Goal: Navigation & Orientation: Find specific page/section

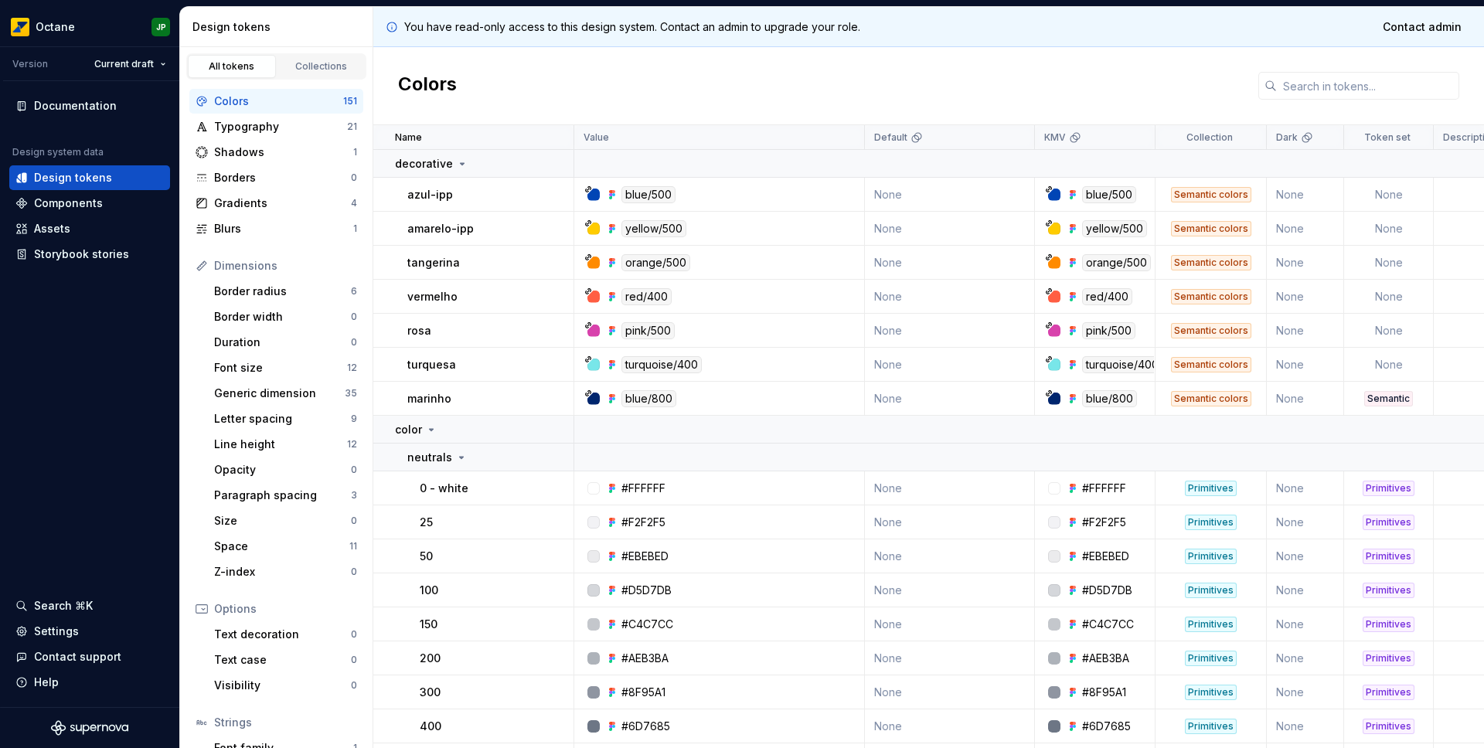
click at [297, 81] on div "Colors 151 Typography 21 Shadows 1 Borders 0 Gradients 4 Blurs 1 Dimensions Bor…" at bounding box center [276, 463] width 192 height 767
click at [301, 65] on div "Collections" at bounding box center [321, 66] width 77 height 12
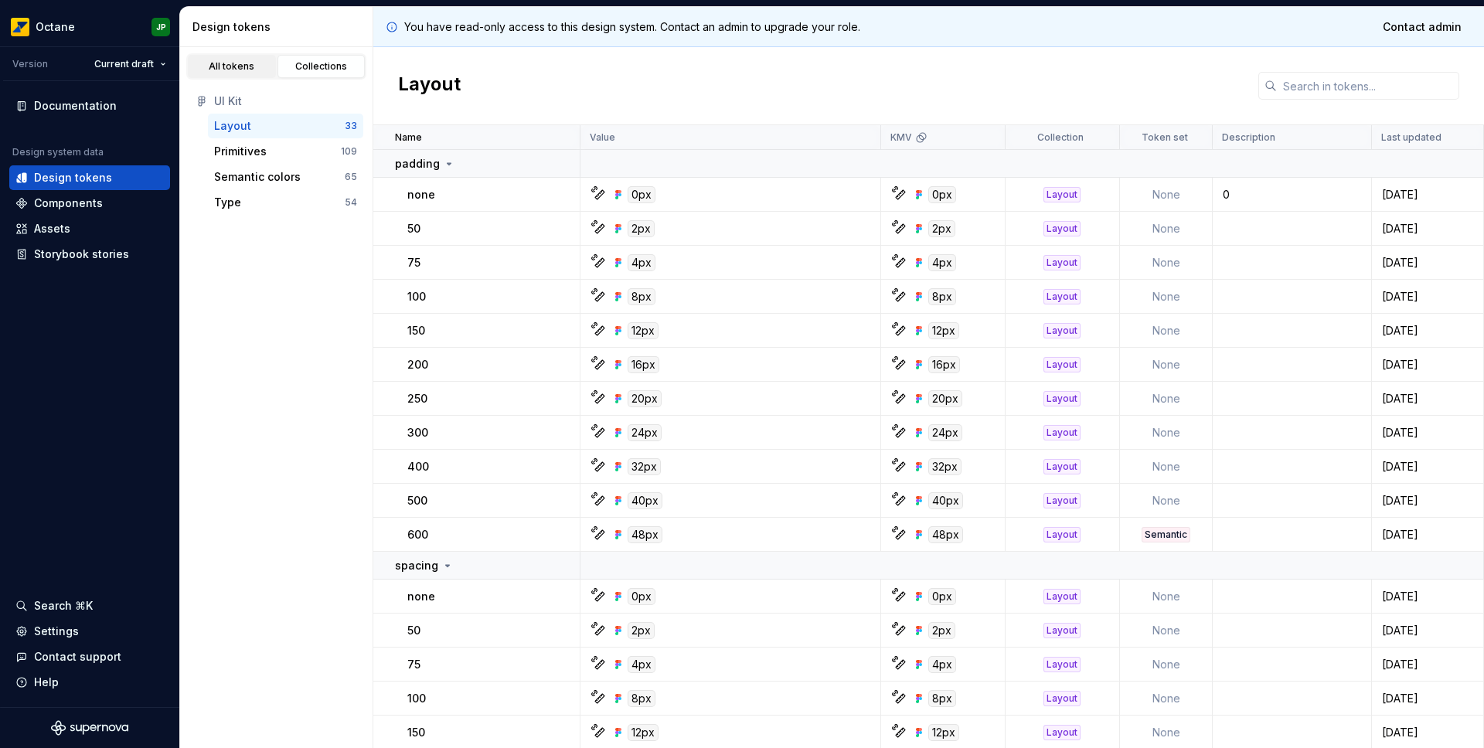
click at [207, 66] on div "All tokens" at bounding box center [231, 66] width 77 height 12
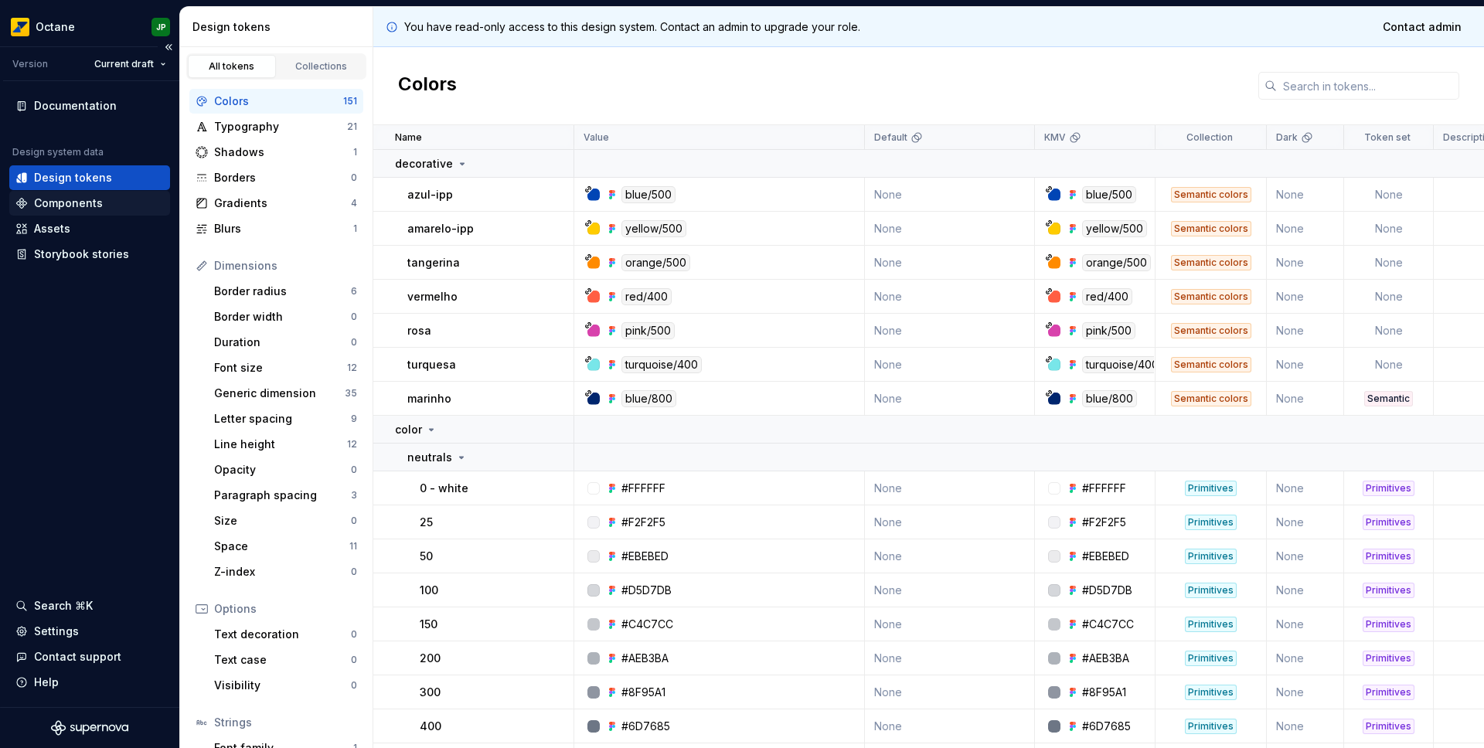
click at [90, 206] on div "Components" at bounding box center [68, 203] width 69 height 15
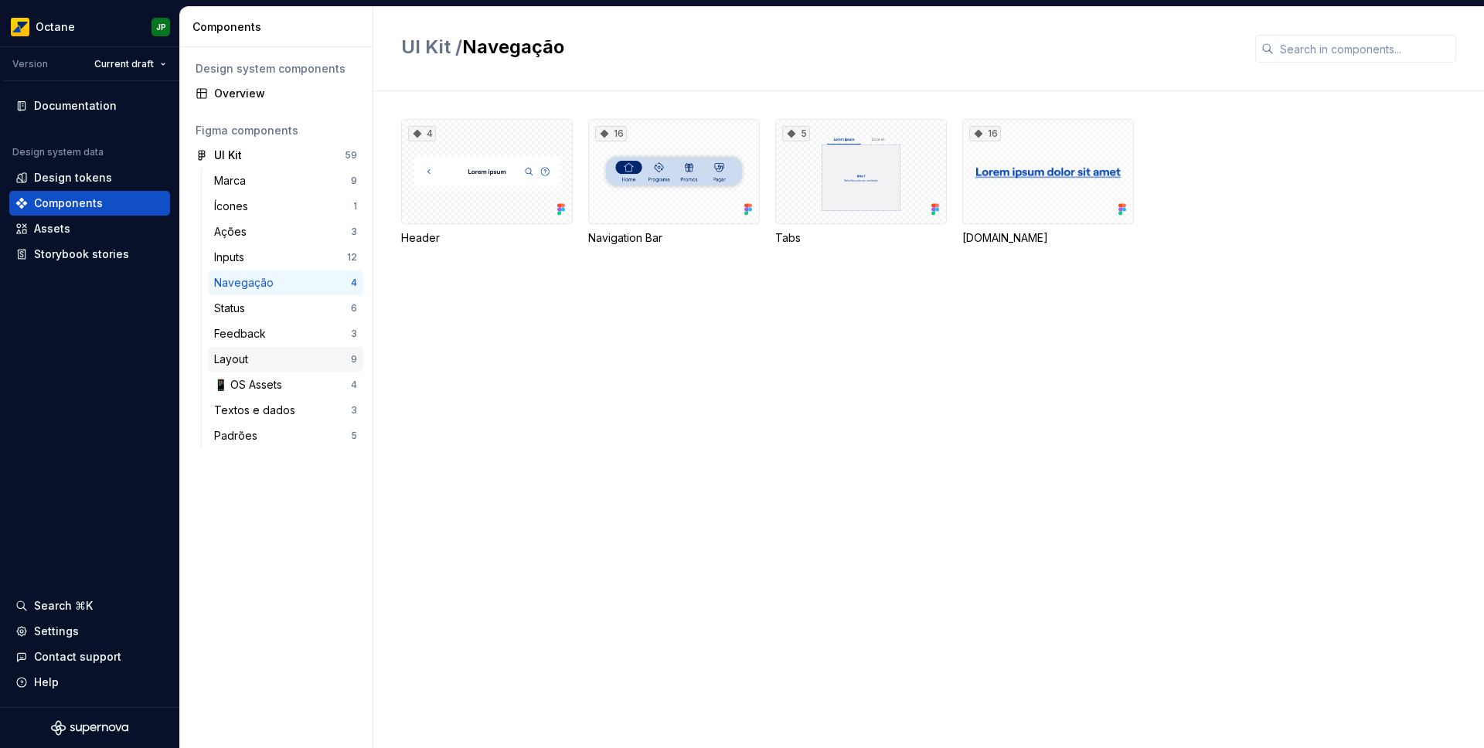
click at [287, 347] on div "Layout 9" at bounding box center [285, 359] width 155 height 25
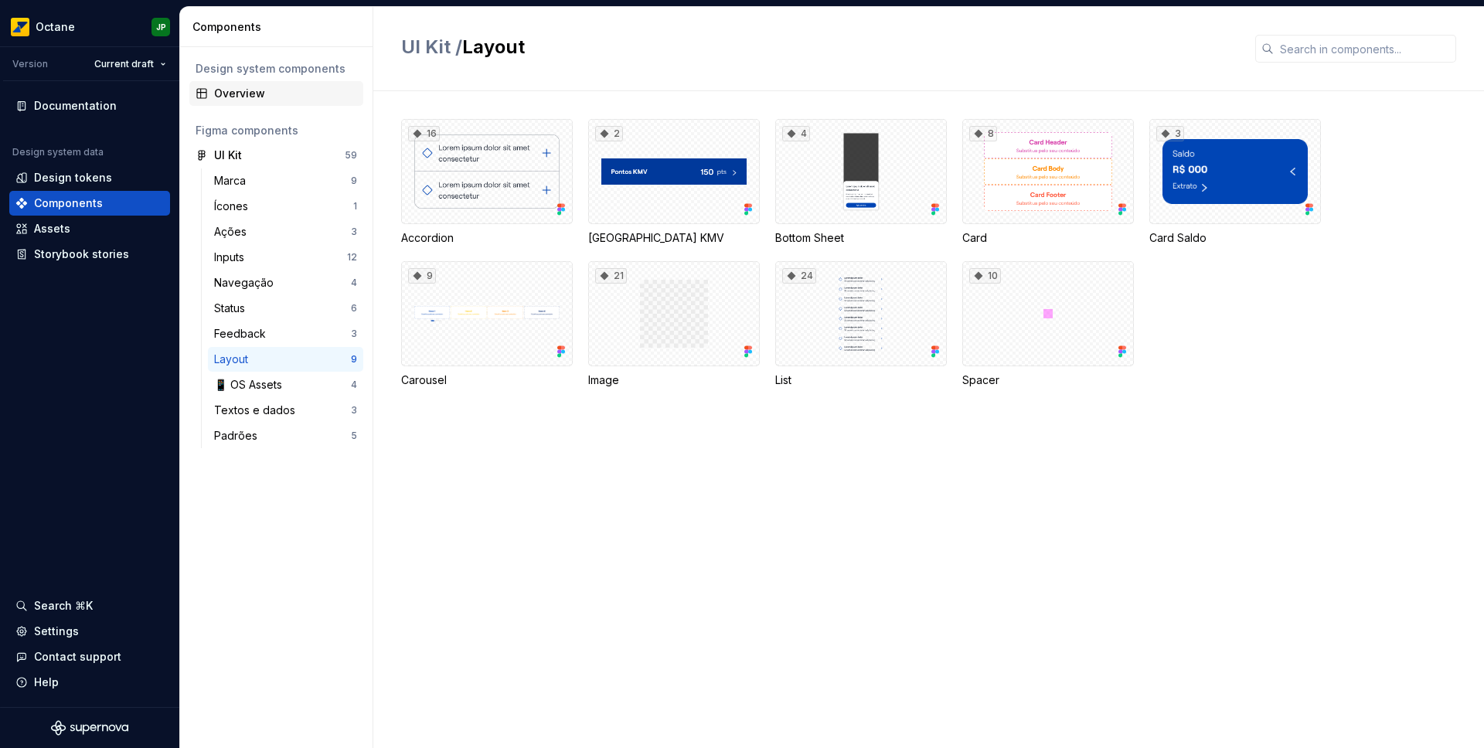
click at [269, 94] on div "Overview" at bounding box center [285, 93] width 143 height 15
